Goal: Task Accomplishment & Management: Manage account settings

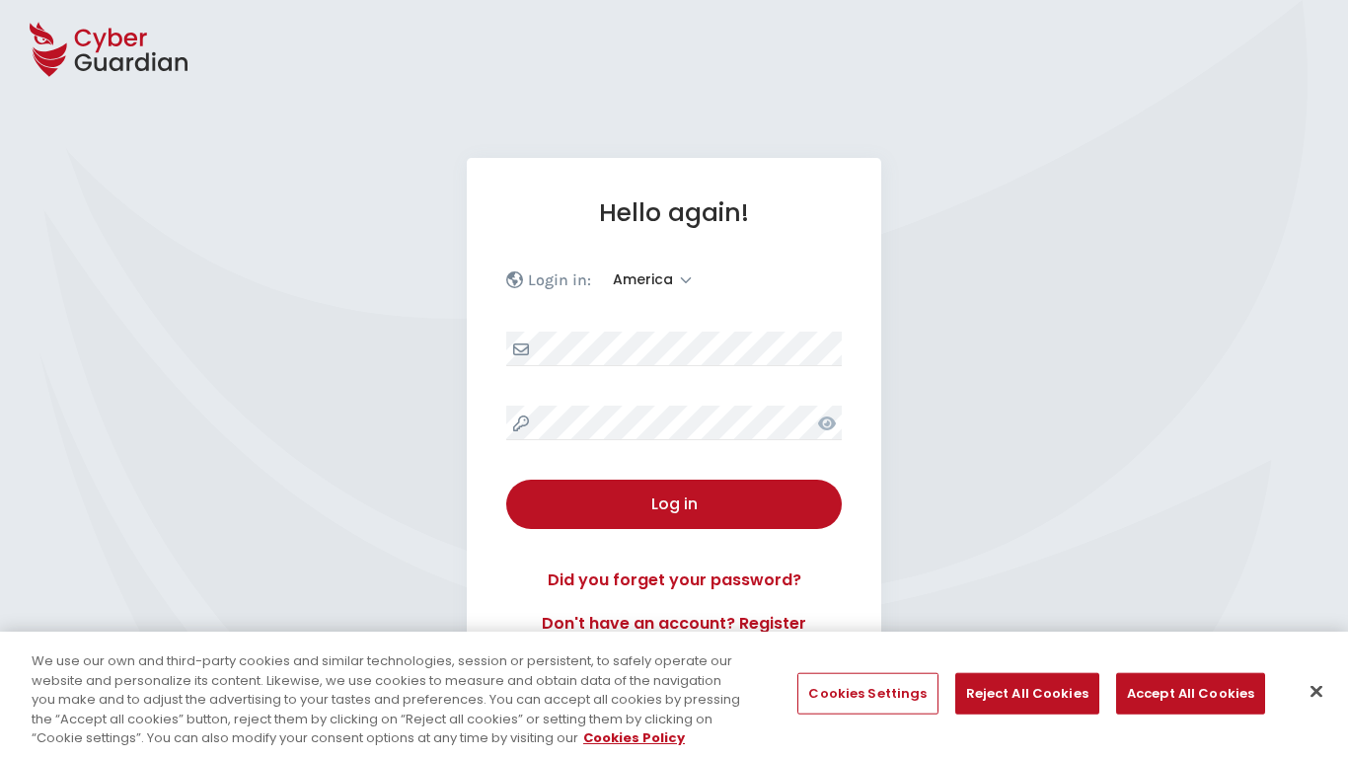
select select "America"
select select "English"
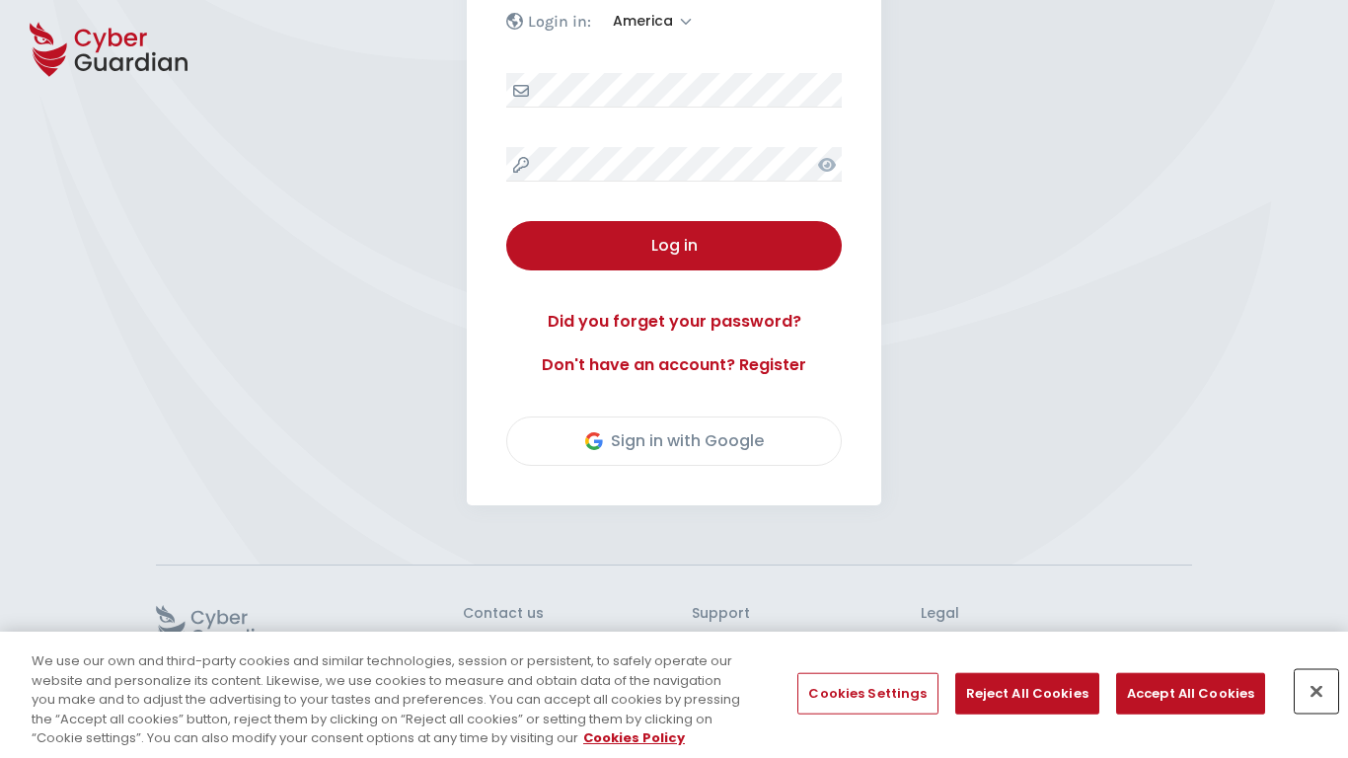
click at [1316, 691] on button "Close" at bounding box center [1315, 691] width 43 height 43
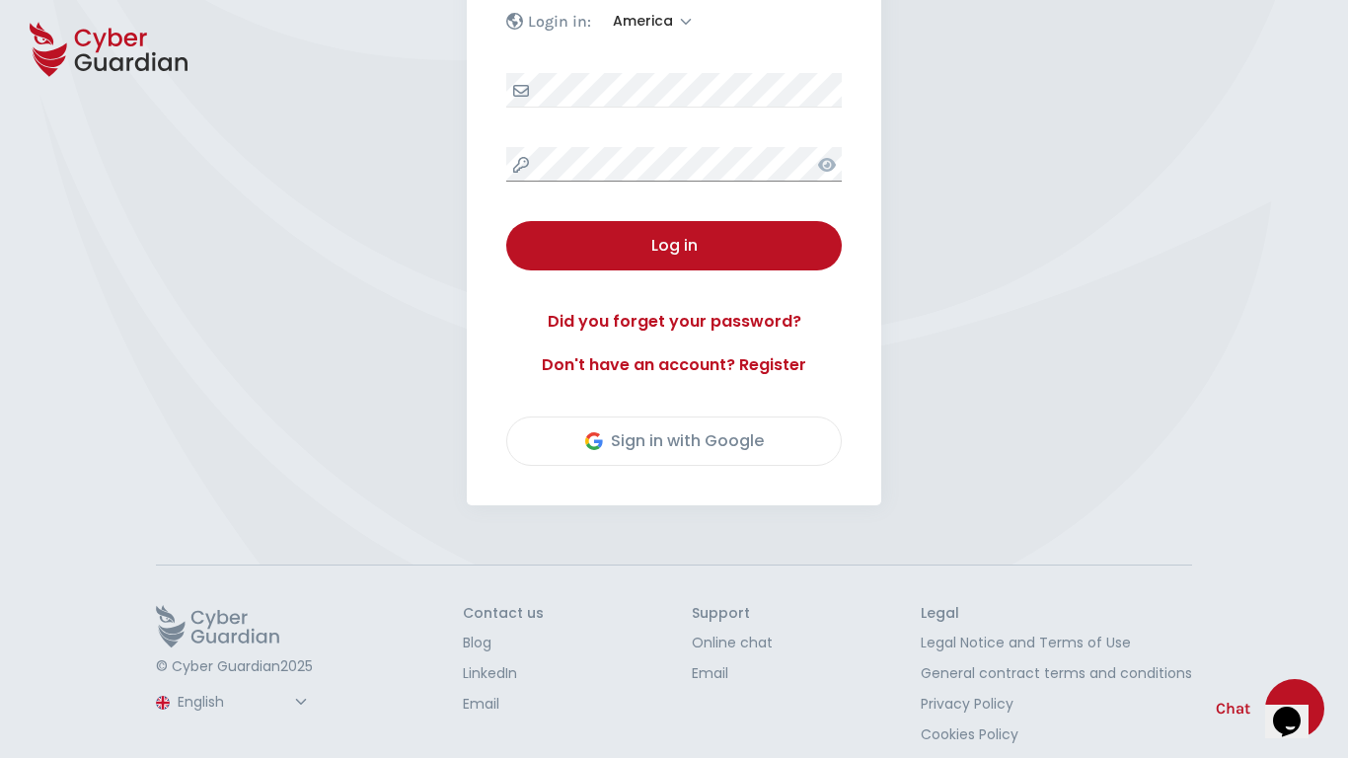
scroll to position [275, 0]
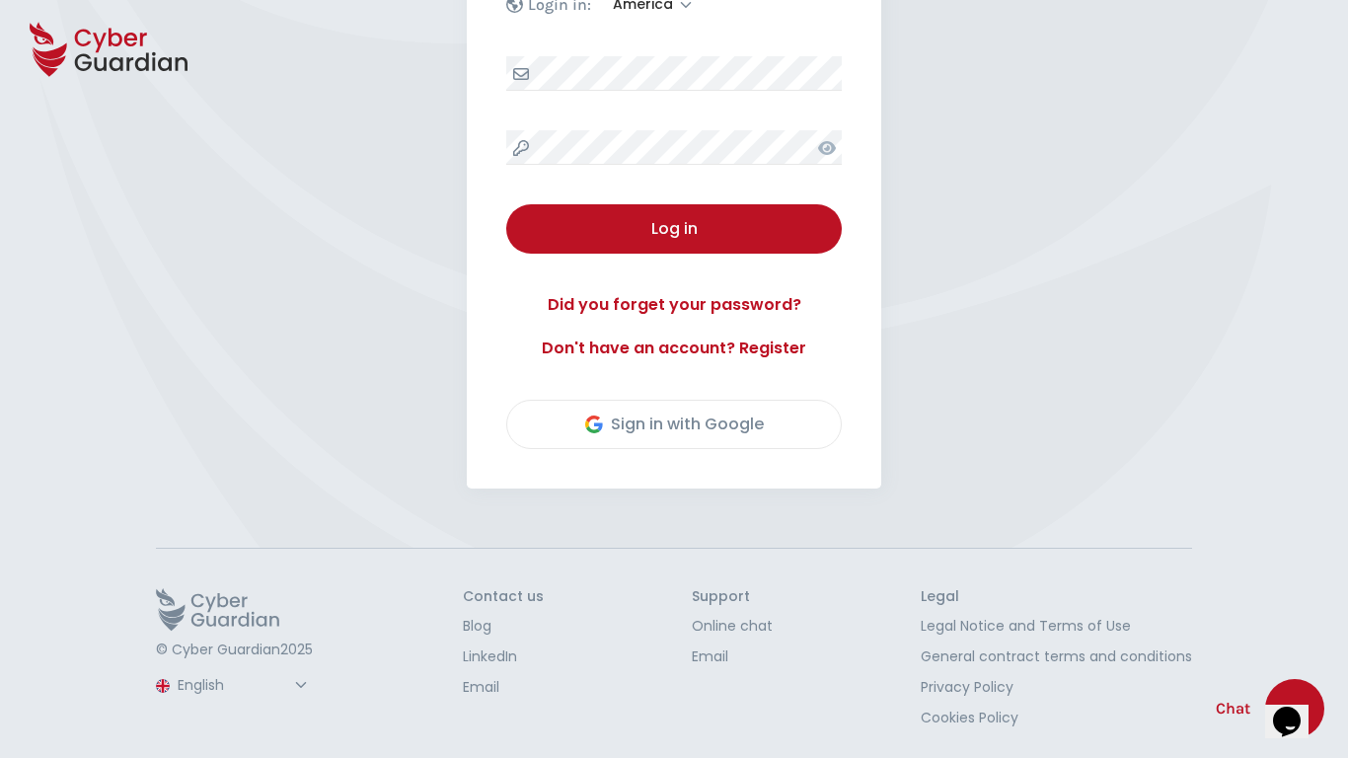
click at [506, 204] on button "Log in" at bounding box center [673, 228] width 335 height 49
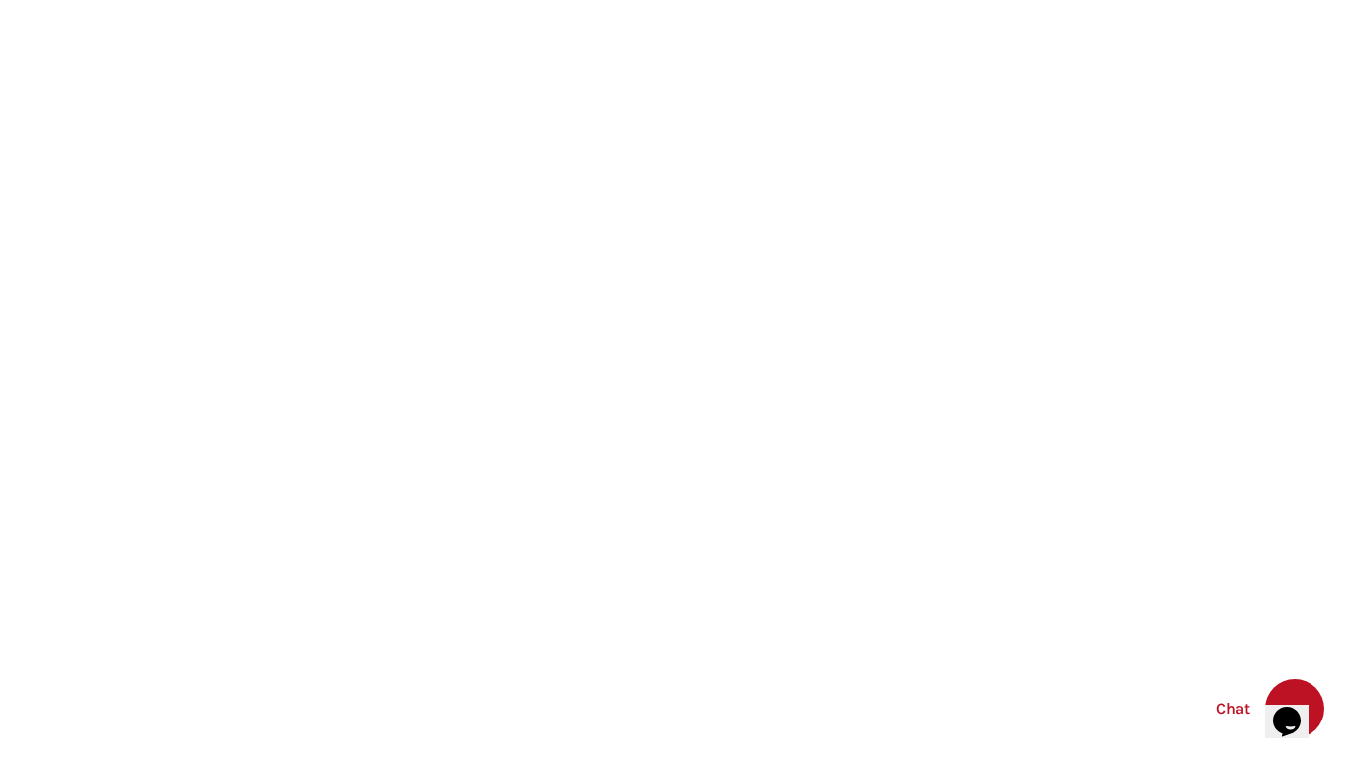
select select "English"
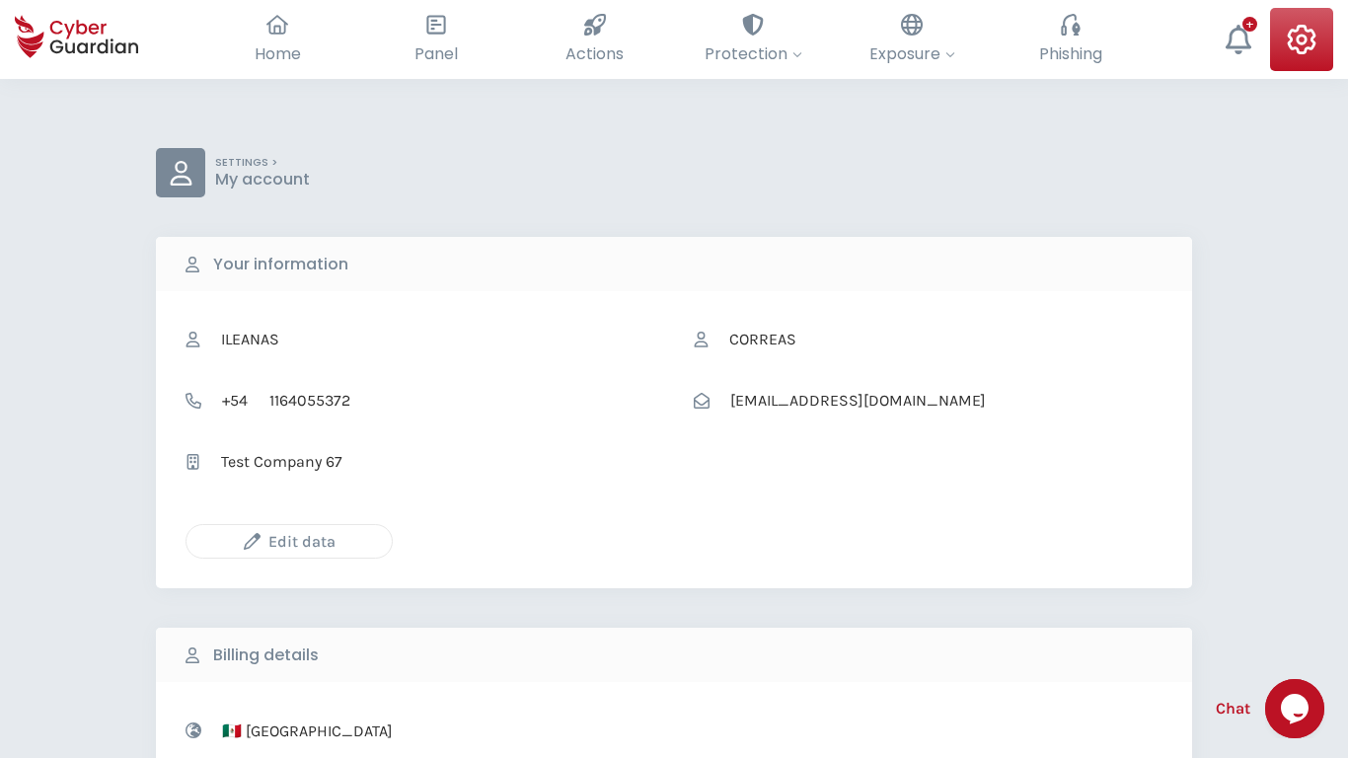
click at [252, 541] on icon "button" at bounding box center [252, 541] width 17 height 17
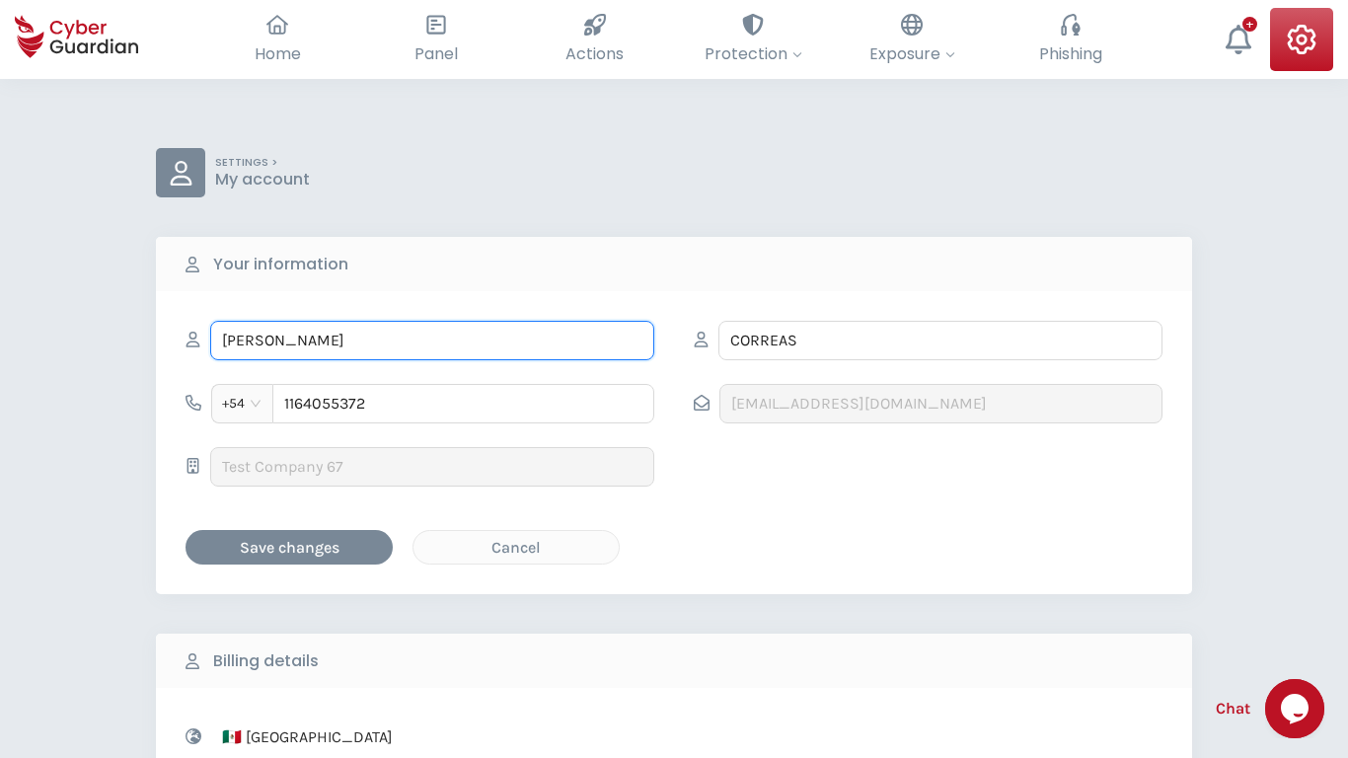
type input "Cloyd"
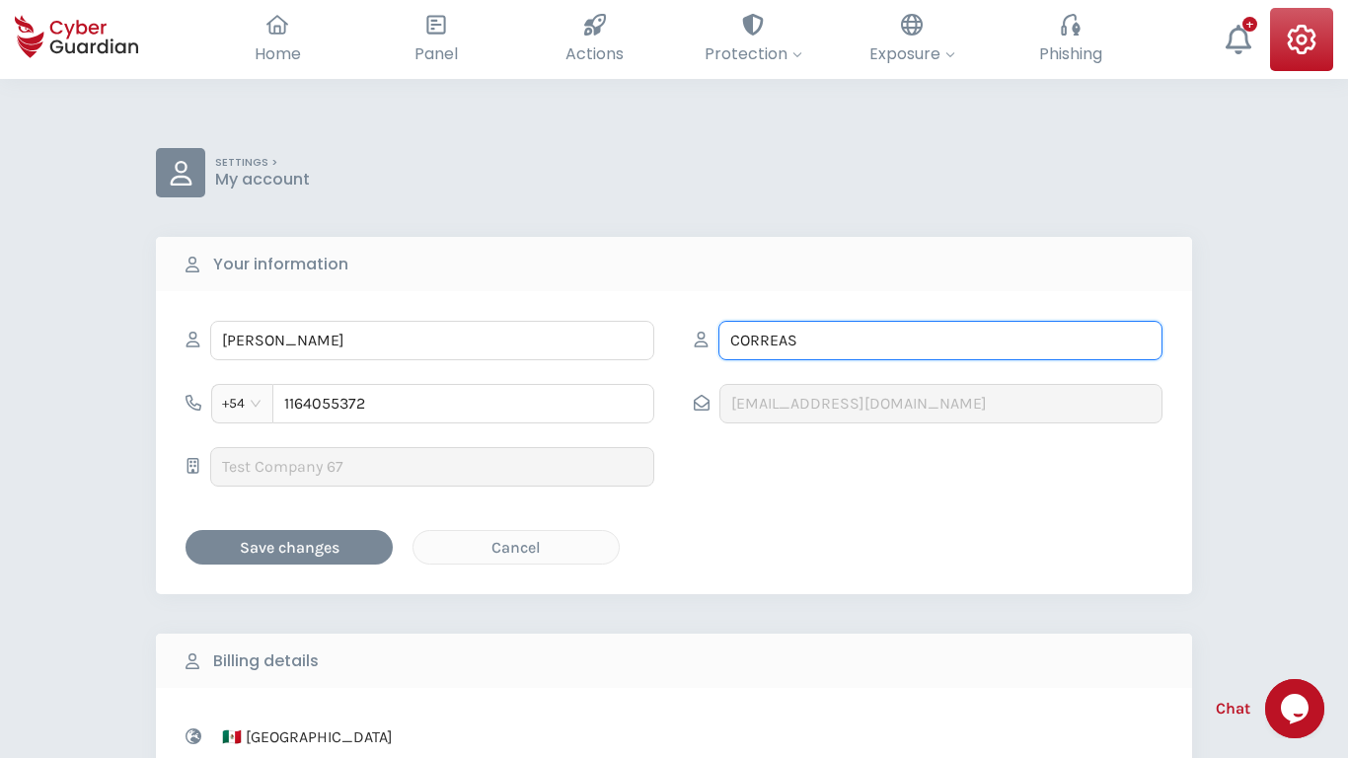
type input "Kulas"
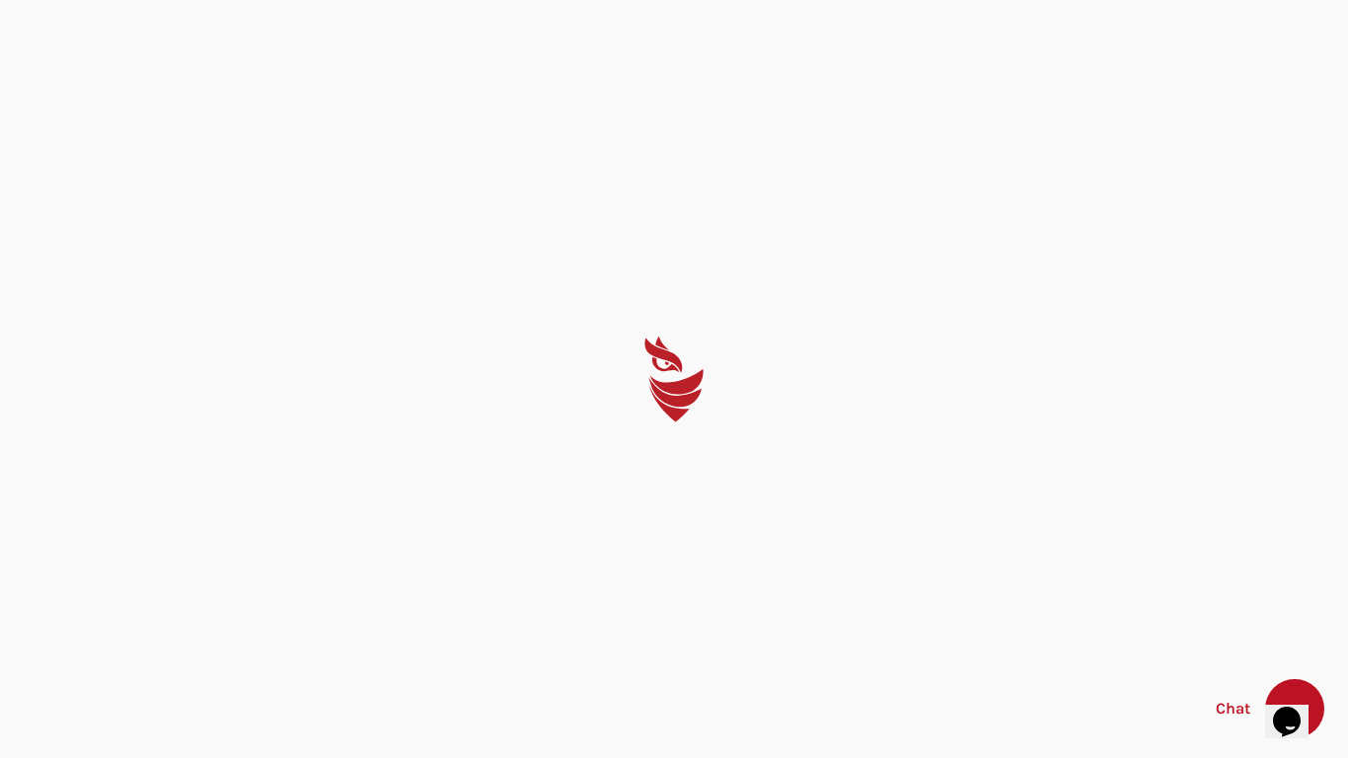
select select "English"
